Goal: Information Seeking & Learning: Learn about a topic

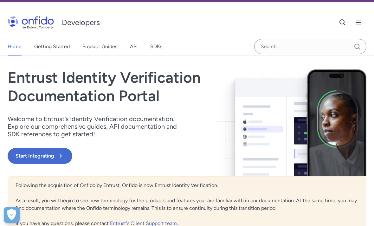
scroll to position [18, 0]
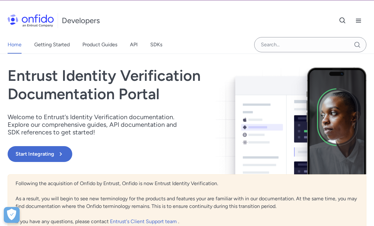
click at [62, 155] on icon at bounding box center [61, 154] width 8 height 8
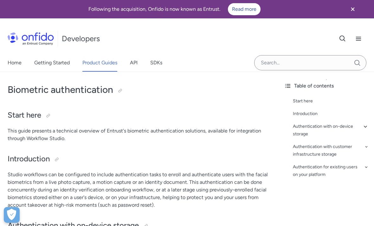
click at [17, 61] on link "Home" at bounding box center [15, 63] width 14 height 18
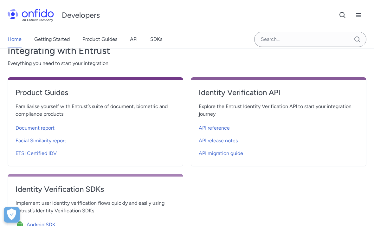
scroll to position [221, 0]
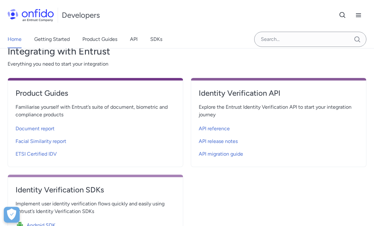
click at [49, 128] on span "Document report" at bounding box center [35, 129] width 39 height 8
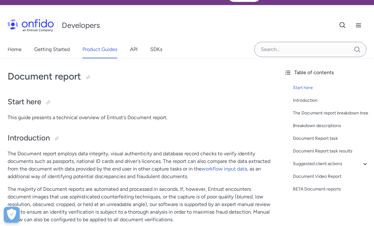
click at [66, 52] on link "Getting Started" at bounding box center [52, 50] width 36 height 18
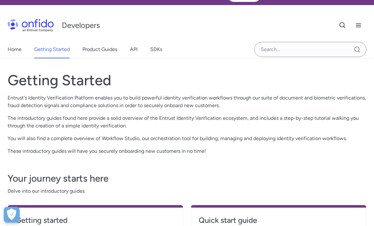
scroll to position [13, 0]
click at [106, 56] on link "Product Guides" at bounding box center [99, 50] width 35 height 18
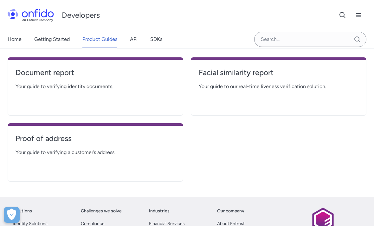
scroll to position [149, 0]
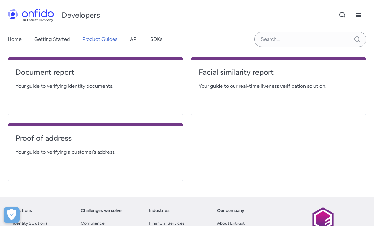
click at [144, 97] on div "Document report Your guide to verifying identity documents." at bounding box center [96, 86] width 176 height 58
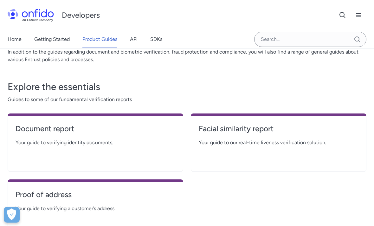
scroll to position [0, 0]
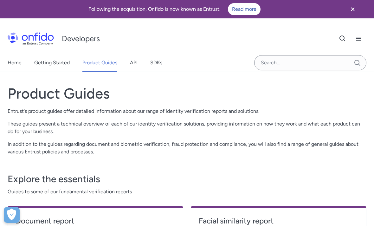
click at [62, 68] on link "Getting Started" at bounding box center [52, 63] width 36 height 18
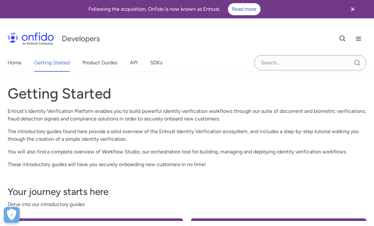
click at [11, 66] on link "Home" at bounding box center [15, 63] width 14 height 18
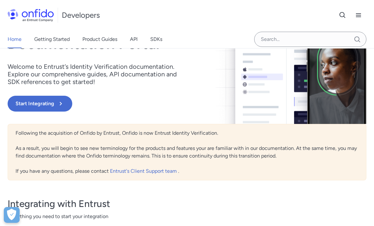
scroll to position [69, 0]
click at [64, 106] on icon at bounding box center [61, 104] width 8 height 8
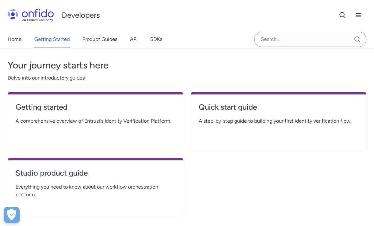
scroll to position [127, 0]
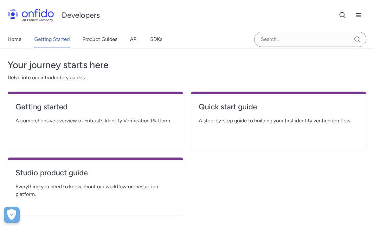
click at [86, 112] on link "Getting started" at bounding box center [96, 109] width 160 height 15
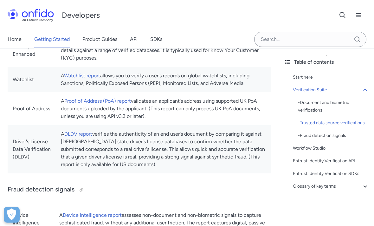
scroll to position [485, 0]
click at [83, 73] on link "Watchlist report" at bounding box center [82, 76] width 36 height 6
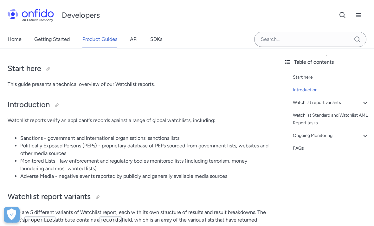
click at [113, 152] on li "Politically Exposed Persons (PEPs) - proprietary database of PEPs sourced from …" at bounding box center [145, 149] width 251 height 15
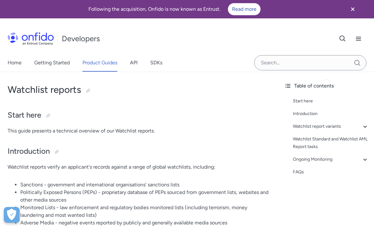
click at [27, 68] on div "Home Getting Started Product Guides API SDKs" at bounding box center [91, 63] width 183 height 18
click at [21, 62] on link "Home" at bounding box center [15, 63] width 14 height 18
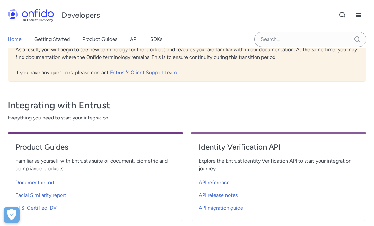
scroll to position [198, 0]
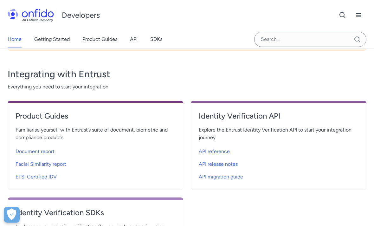
click at [46, 150] on span "Document report" at bounding box center [35, 152] width 39 height 8
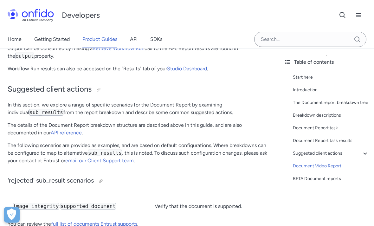
scroll to position [3141, 0]
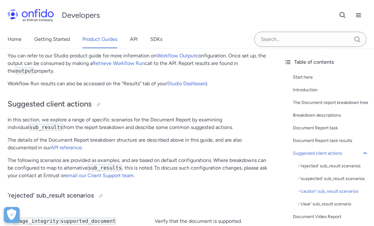
click at [48, 42] on link "Getting Started" at bounding box center [52, 39] width 36 height 18
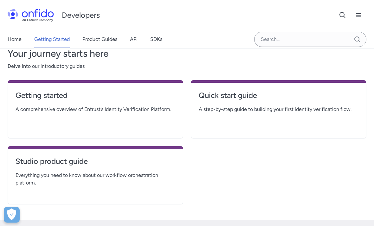
scroll to position [149, 0]
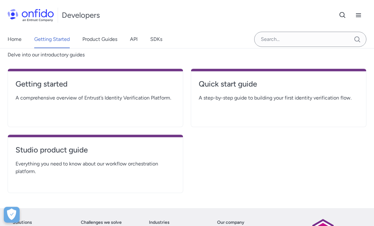
click at [33, 88] on h4 "Getting started" at bounding box center [96, 84] width 160 height 10
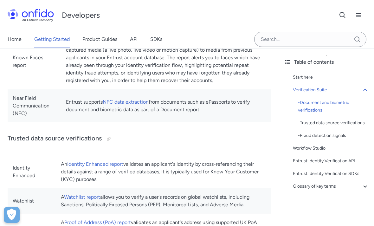
scroll to position [364, 0]
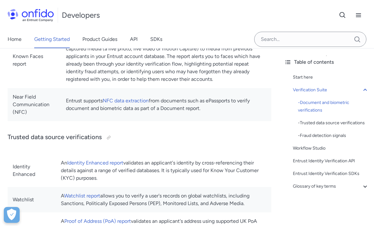
click at [84, 193] on link "Watchlist report" at bounding box center [82, 196] width 36 height 6
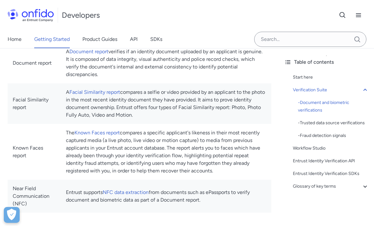
scroll to position [273, 0]
click at [109, 89] on link "Facial Similarity report" at bounding box center [94, 92] width 51 height 6
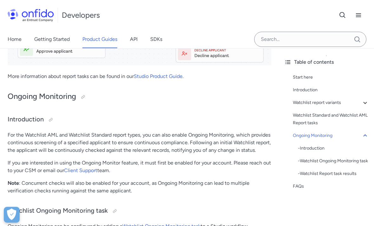
scroll to position [924, 0]
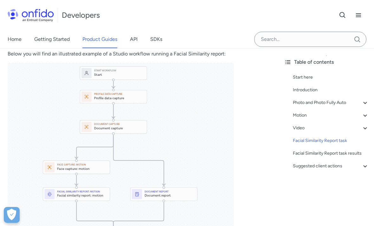
scroll to position [2489, 0]
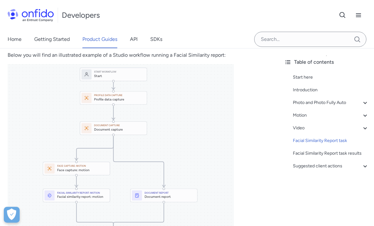
click at [84, 110] on img at bounding box center [121, 202] width 226 height 277
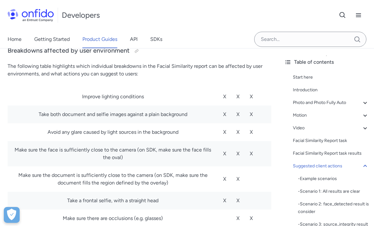
scroll to position [3460, 0]
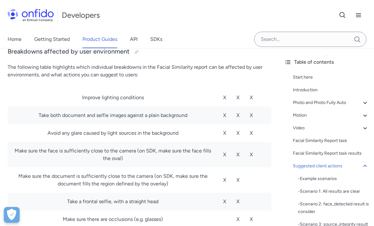
click at [152, 38] on link "SDKs" at bounding box center [156, 39] width 12 height 18
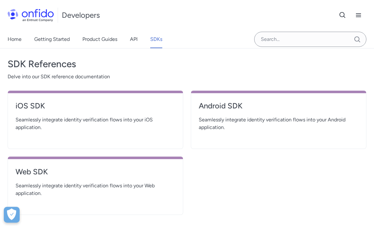
scroll to position [228, 0]
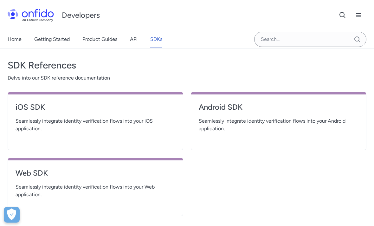
click at [117, 117] on link "iOS SDK" at bounding box center [96, 109] width 160 height 15
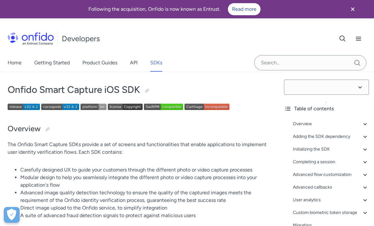
select select "32.6.1"
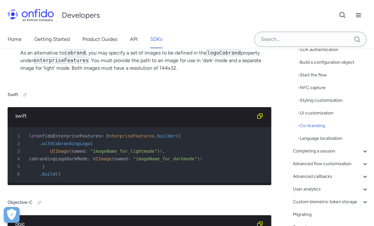
scroll to position [3574, 0]
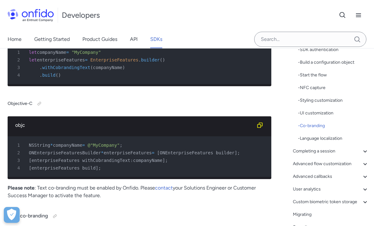
click at [17, 42] on link "Home" at bounding box center [15, 39] width 14 height 18
